Goal: Use online tool/utility: Utilize a website feature to perform a specific function

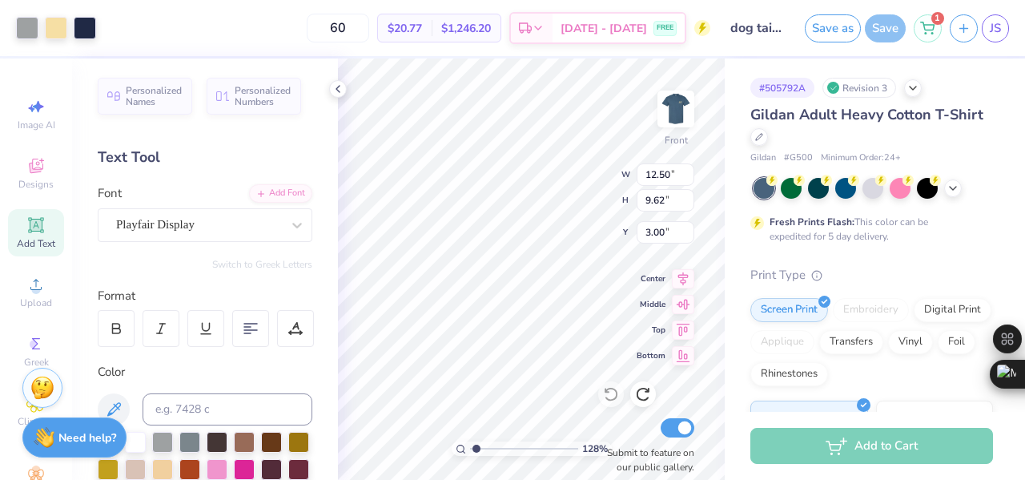
type input "1.27658957456657"
type input "12.50"
type input "9.62"
type input "3.00"
type input "1.27658957456657"
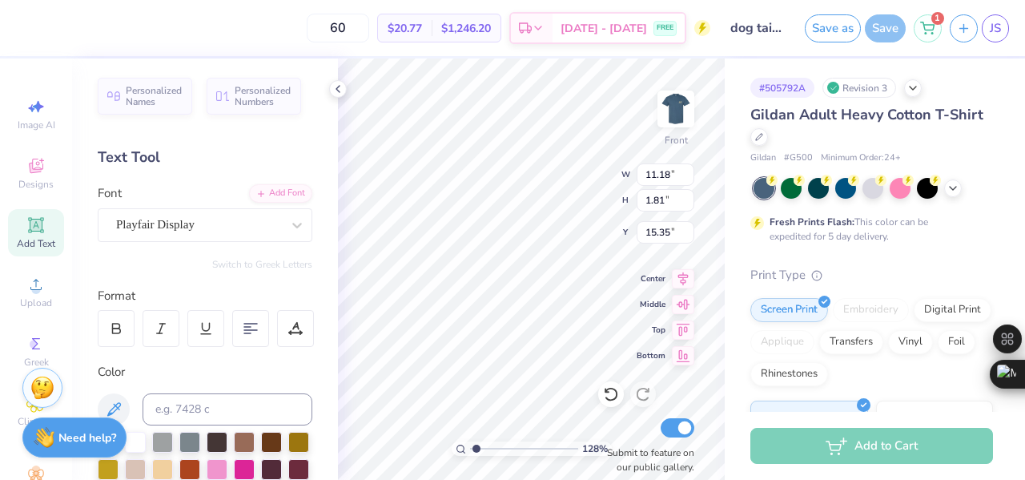
type input "1.67"
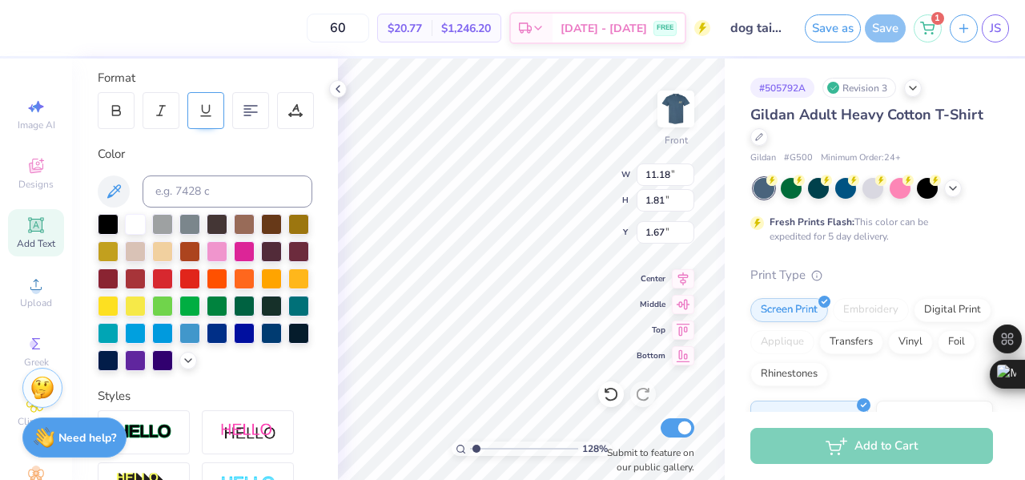
scroll to position [478, 0]
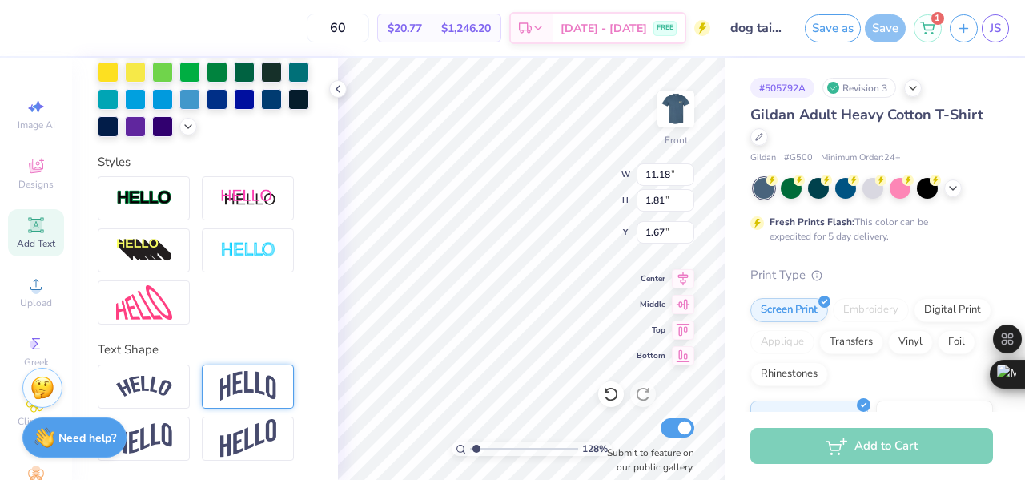
click at [204, 392] on div at bounding box center [248, 386] width 92 height 44
type input "1.27658957456657"
type input "3.64"
type input "0.75"
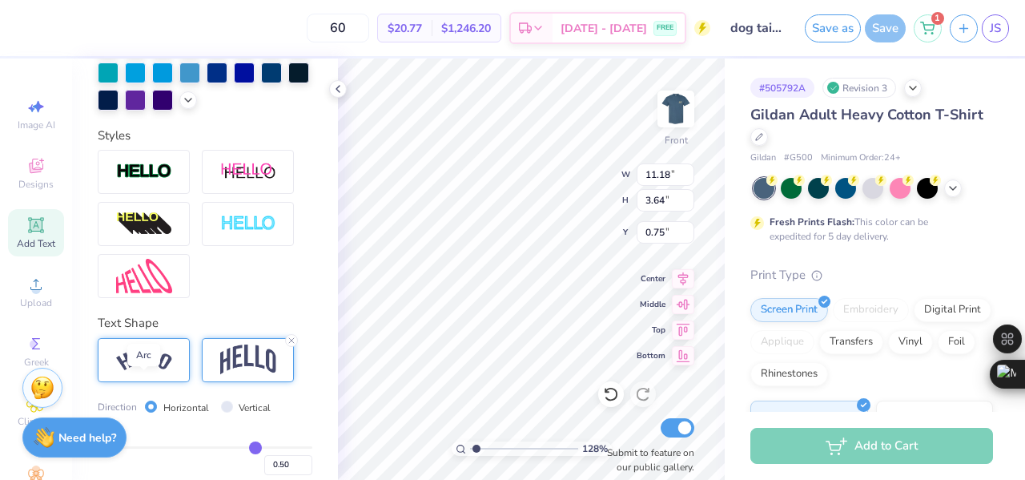
click at [162, 371] on img at bounding box center [144, 360] width 56 height 22
type input "1.27658957456657"
type input "13.06"
type input "3.06"
type input "1.04"
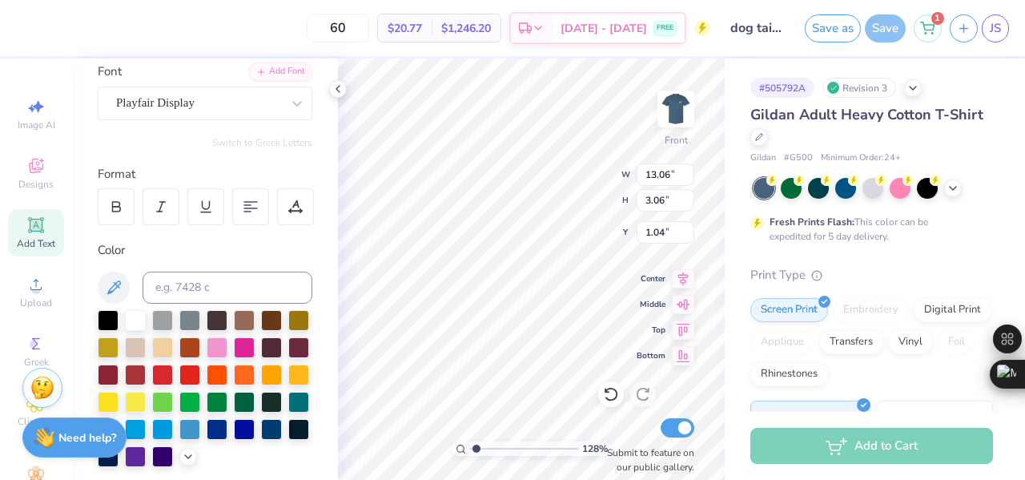
scroll to position [119, 0]
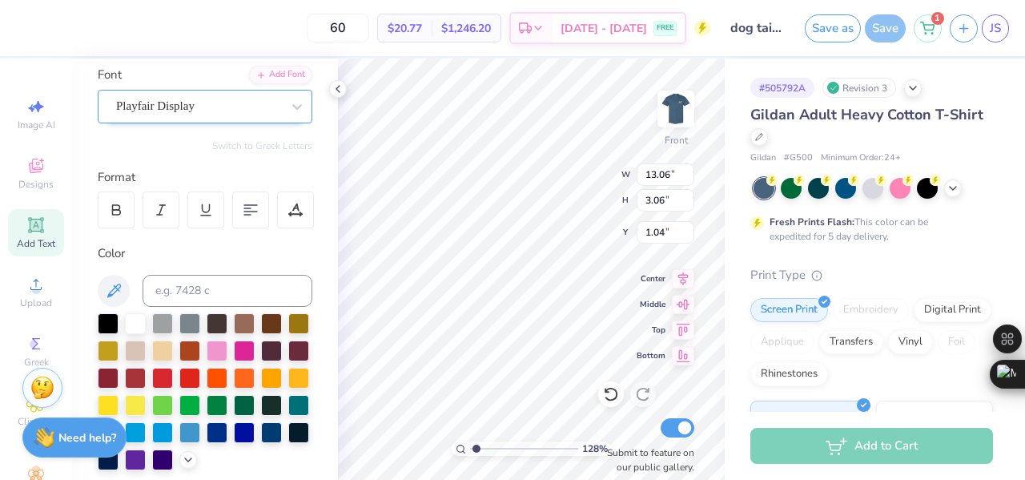
click at [205, 90] on div "Playfair Display" at bounding box center [205, 107] width 215 height 34
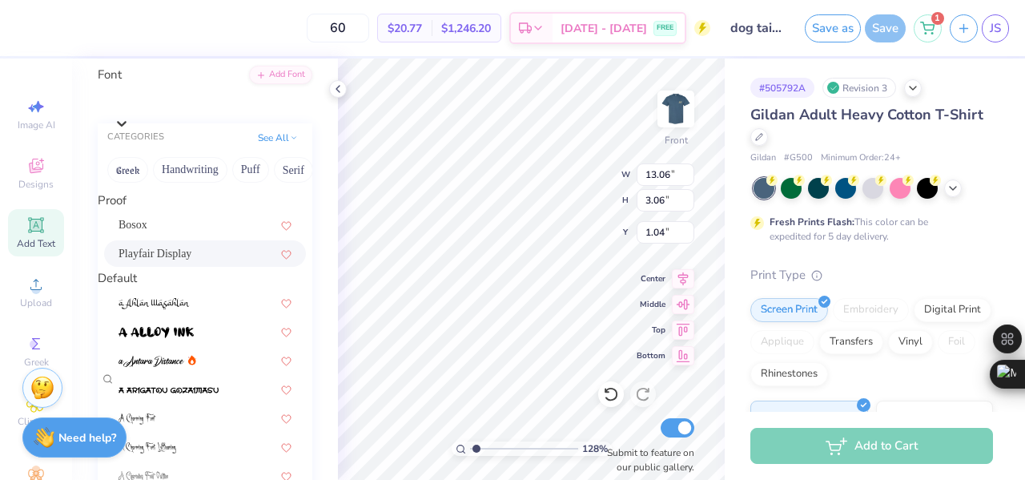
scroll to position [1099, 0]
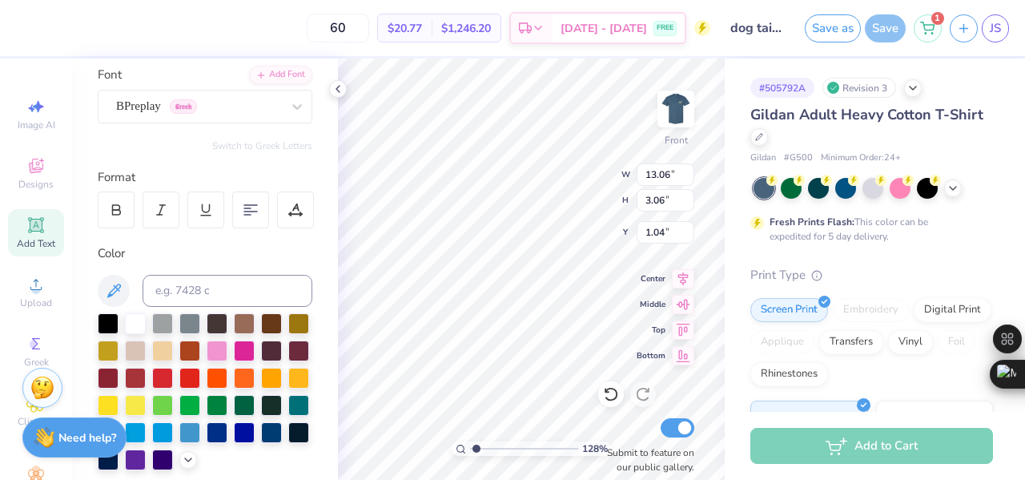
type input "1.27658957456657"
type input "13.14"
type input "3.10"
type input "1.02"
click at [609, 388] on icon at bounding box center [611, 394] width 14 height 14
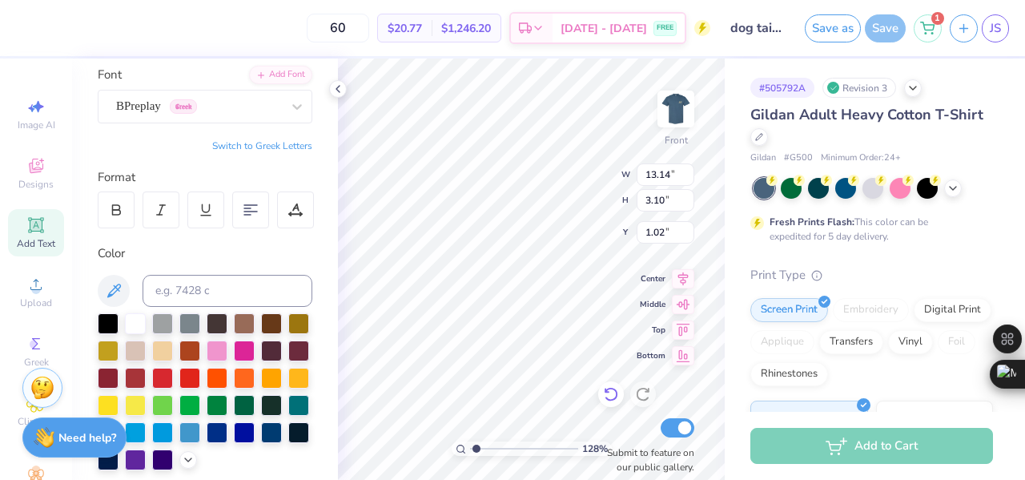
type input "1.27658957456657"
type input "13.06"
type input "3.06"
type input "1.04"
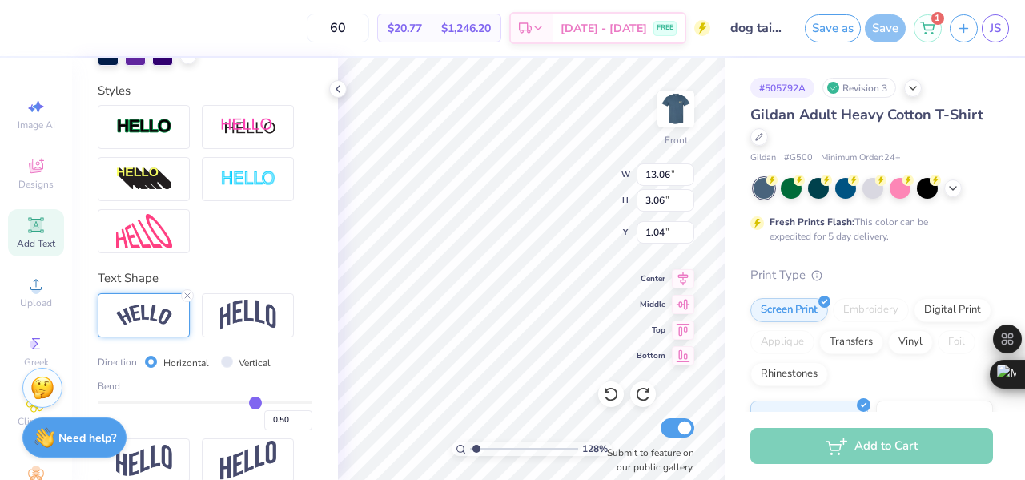
scroll to position [524, 0]
click at [187, 299] on icon at bounding box center [188, 295] width 10 height 10
type input "1.27658957456657"
type input "11.18"
type input "1.81"
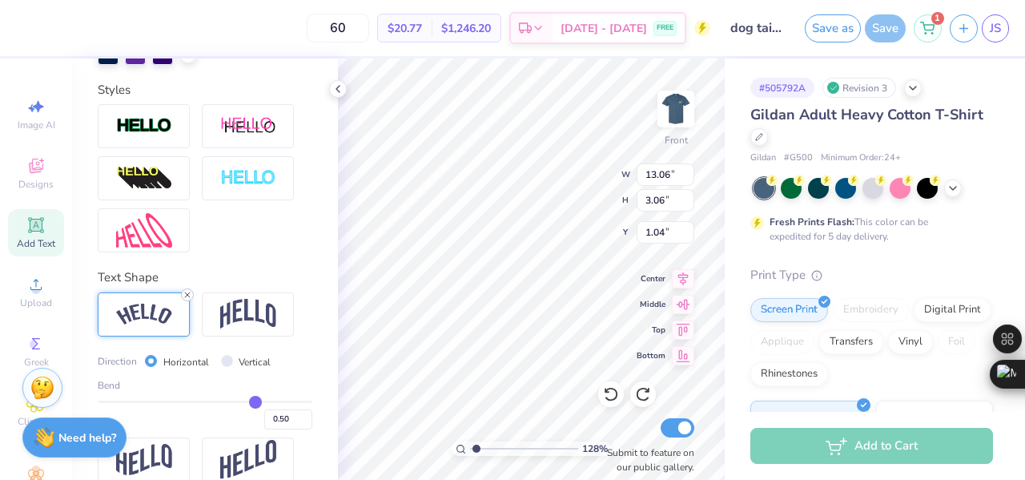
type input "1.67"
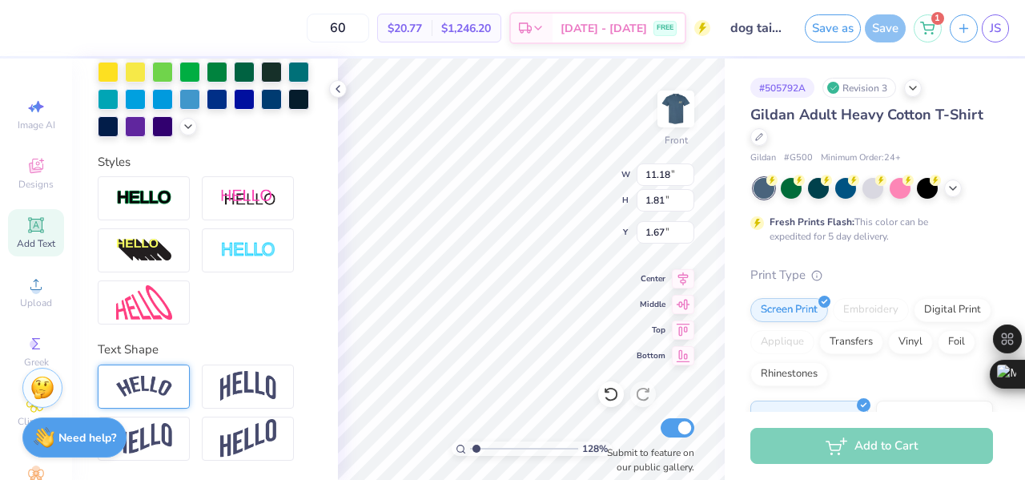
scroll to position [478, 0]
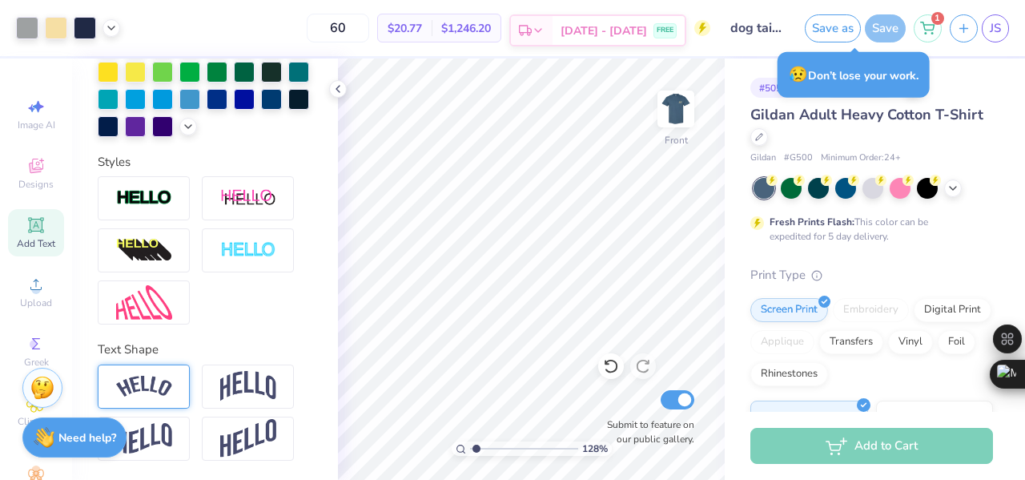
type input "1.27658957456657"
